Goal: Navigation & Orientation: Go to known website

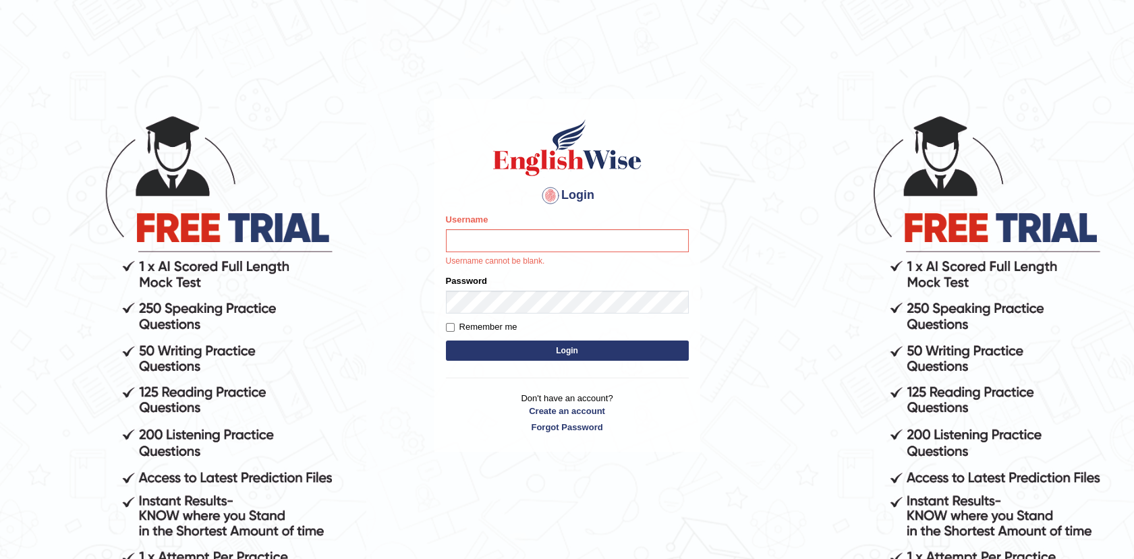
click at [532, 246] on input "Username" at bounding box center [567, 240] width 243 height 23
type input "Fatimasaif"
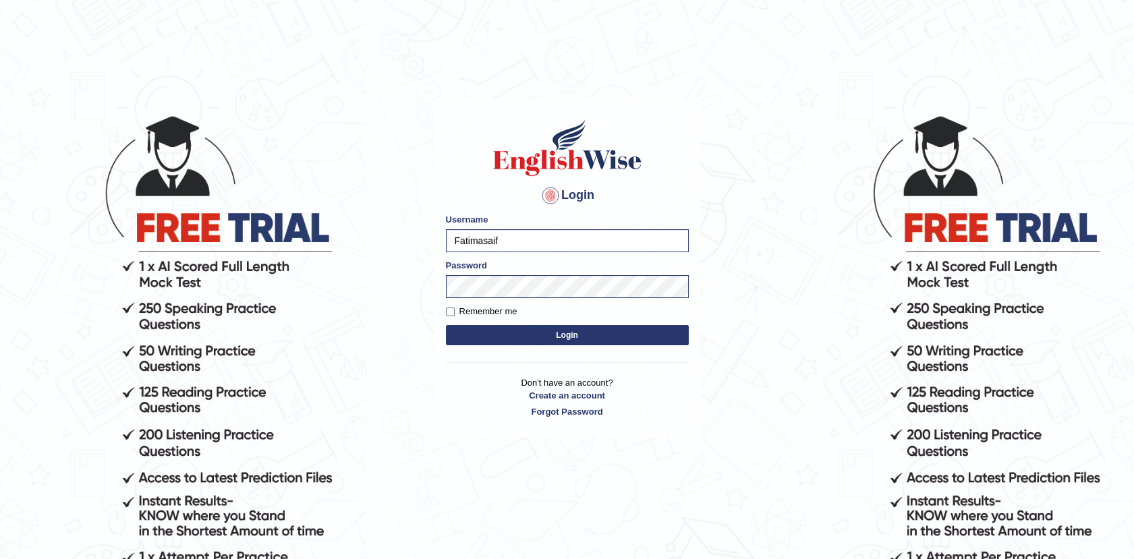
click at [538, 339] on button "Login" at bounding box center [567, 335] width 243 height 20
